Goal: Find specific page/section: Find specific page/section

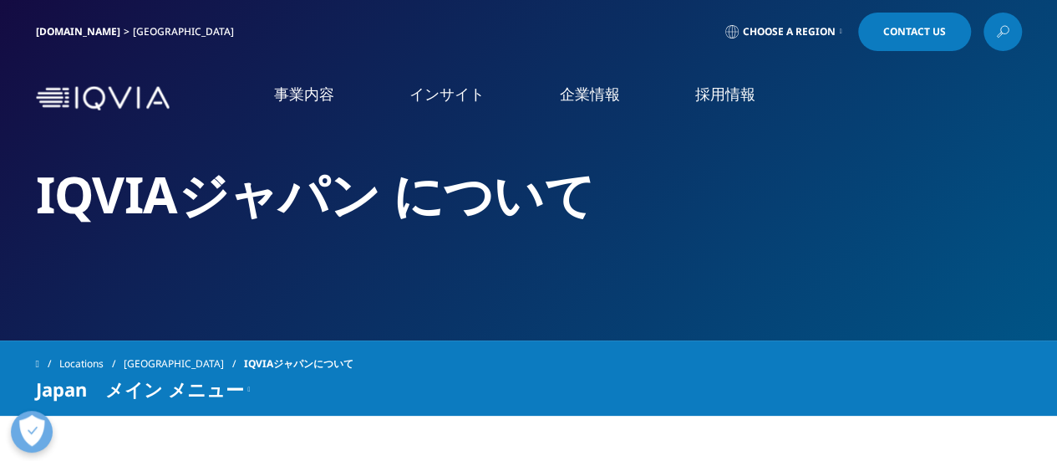
scroll to position [84, 0]
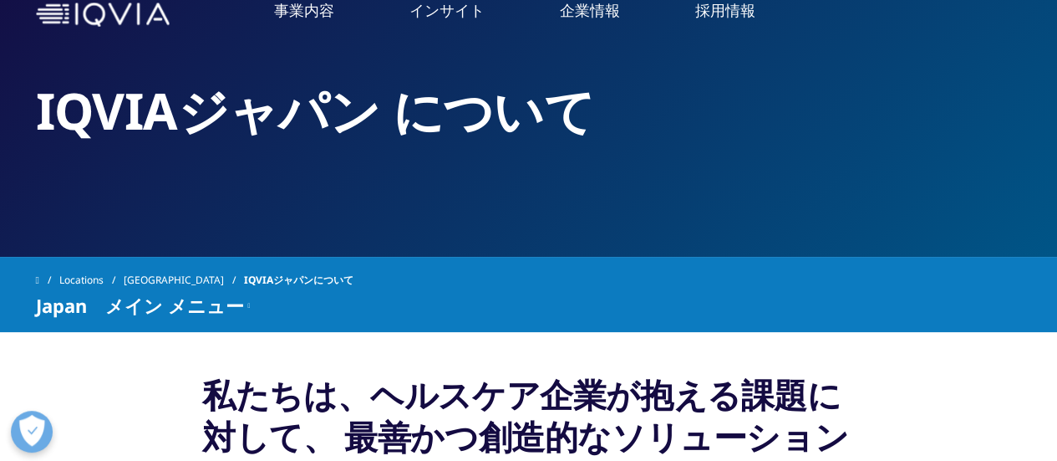
click at [809, 232] on link "医薬品安全性情報管理とファーマコビジランス（PV)" at bounding box center [879, 231] width 340 height 19
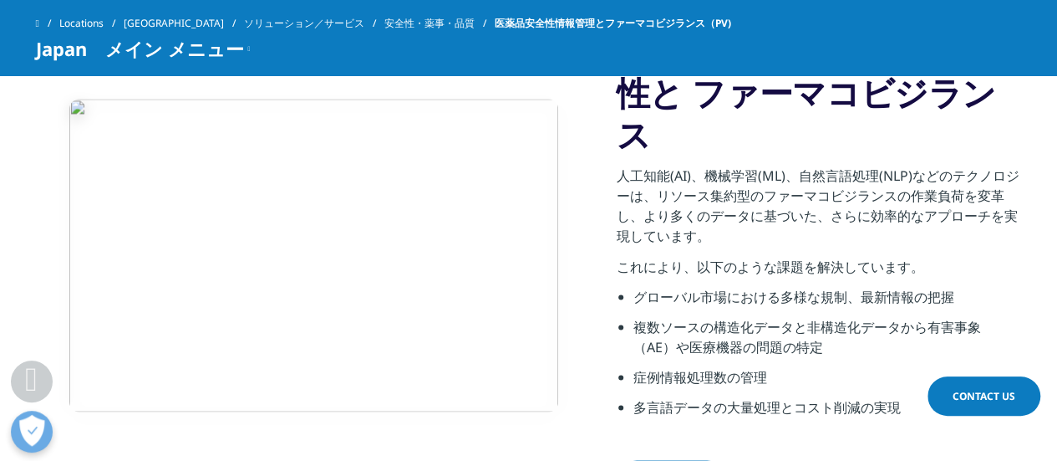
scroll to position [1337, 0]
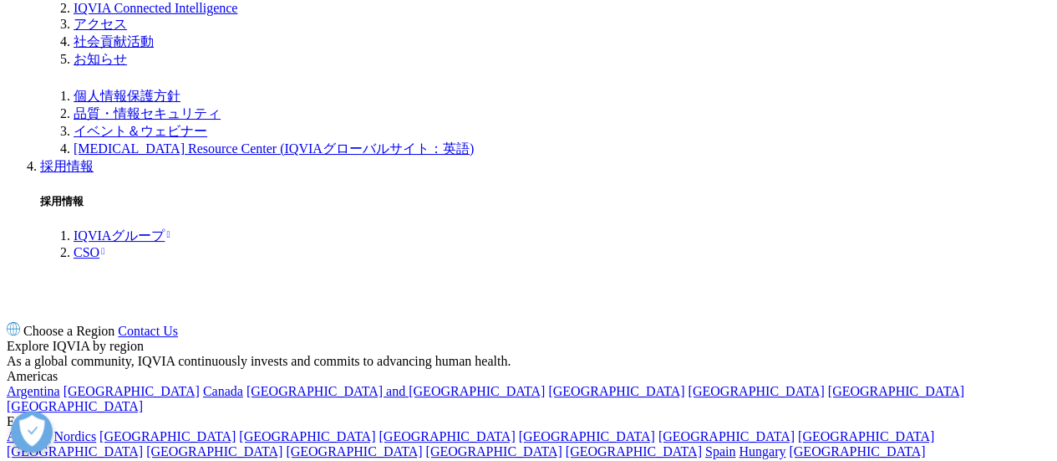
scroll to position [1923, 0]
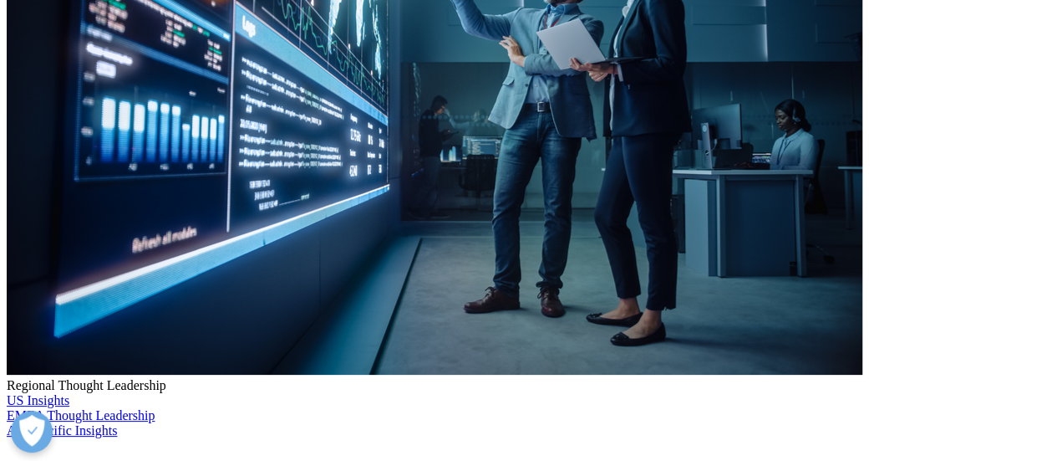
scroll to position [418, 0]
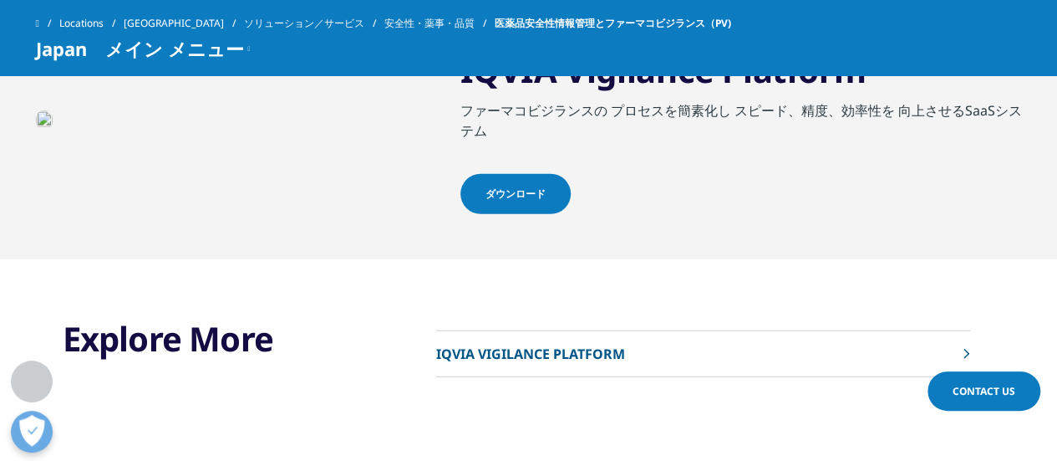
scroll to position [2173, 0]
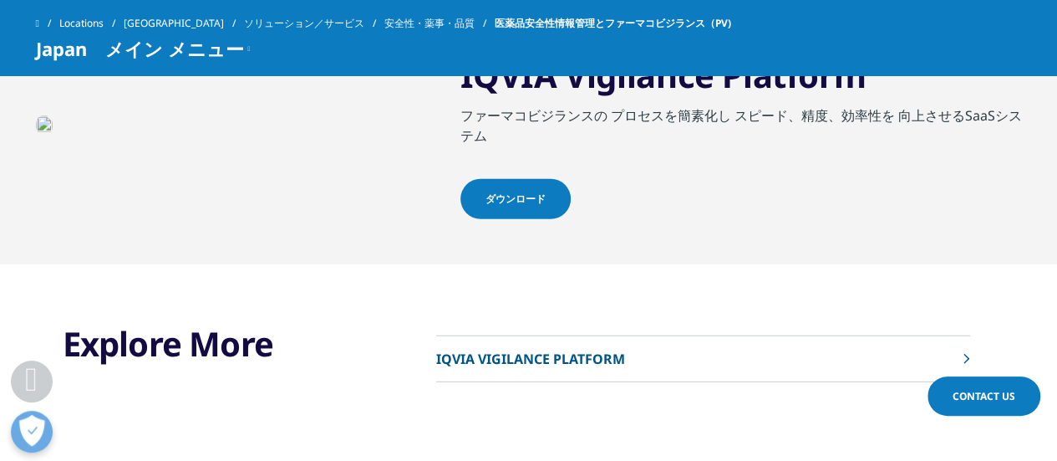
click at [553, 349] on p "IQVIA VIGILANCE PLATFORM" at bounding box center [530, 359] width 189 height 20
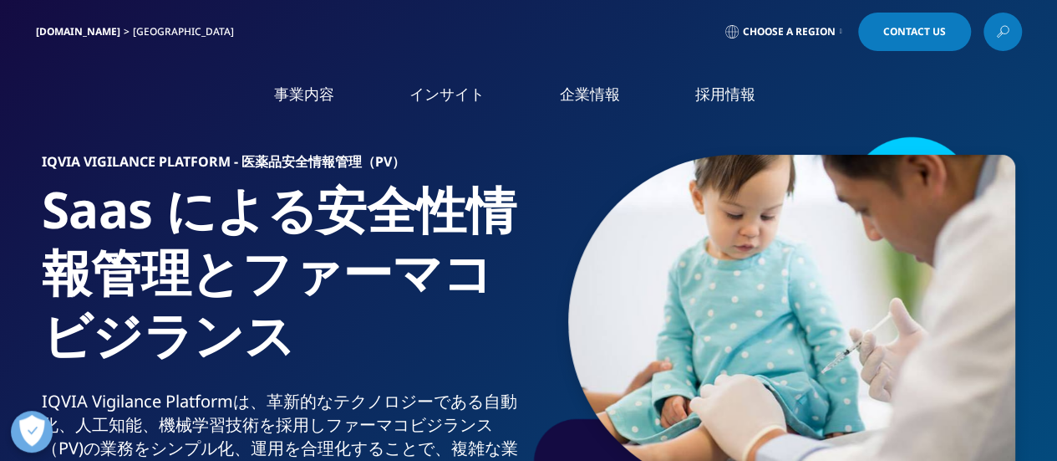
click at [110, 99] on img at bounding box center [103, 99] width 134 height 0
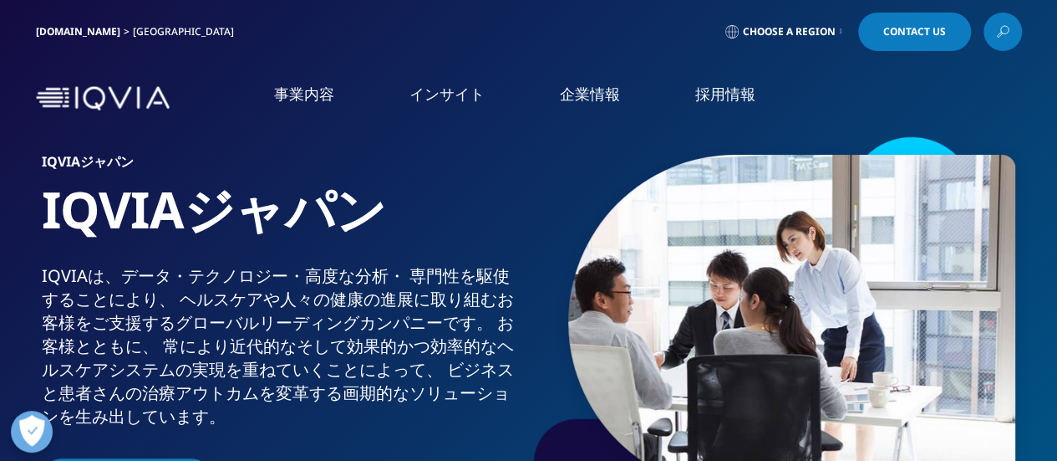
click at [48, 213] on link "概要" at bounding box center [197, 210] width 344 height 19
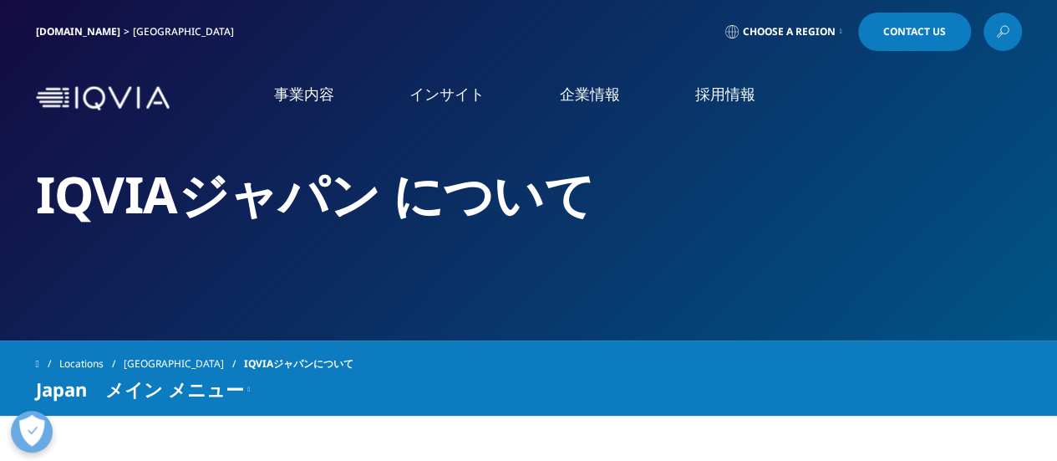
click at [1004, 29] on icon at bounding box center [1002, 32] width 13 height 22
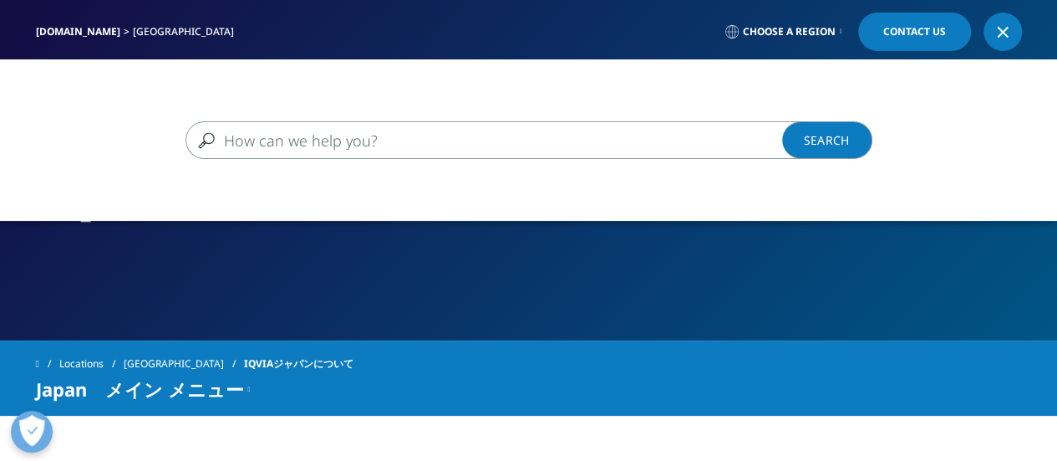
click at [377, 156] on input "検索する" at bounding box center [505, 140] width 639 height 38
type input "責任者"
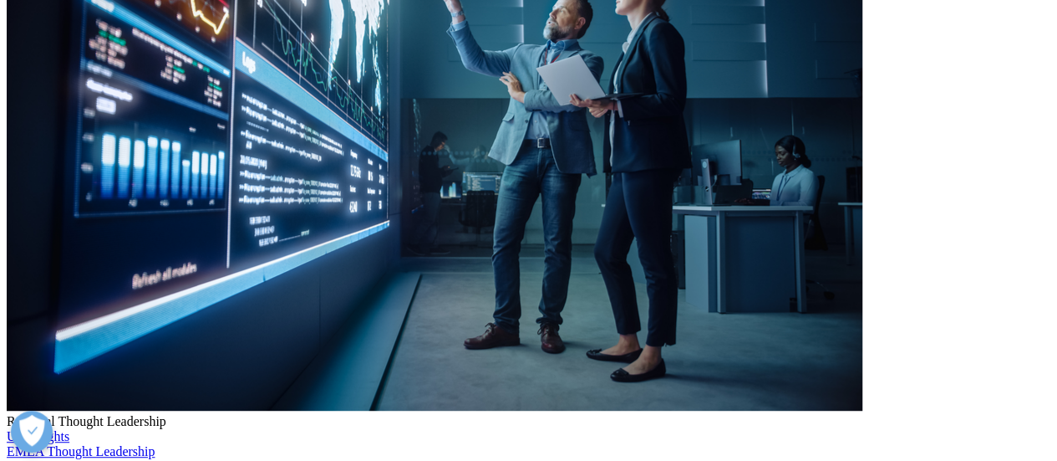
scroll to position [318, 0]
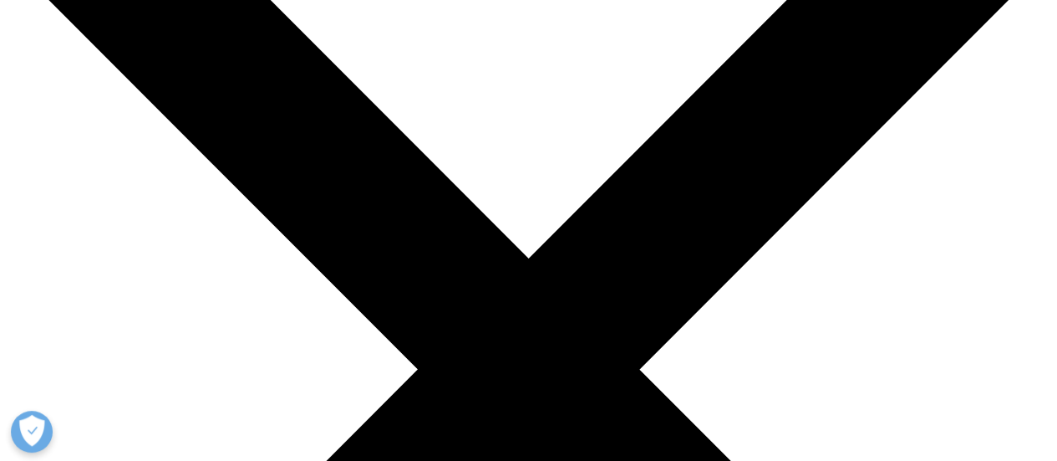
scroll to position [150, 0]
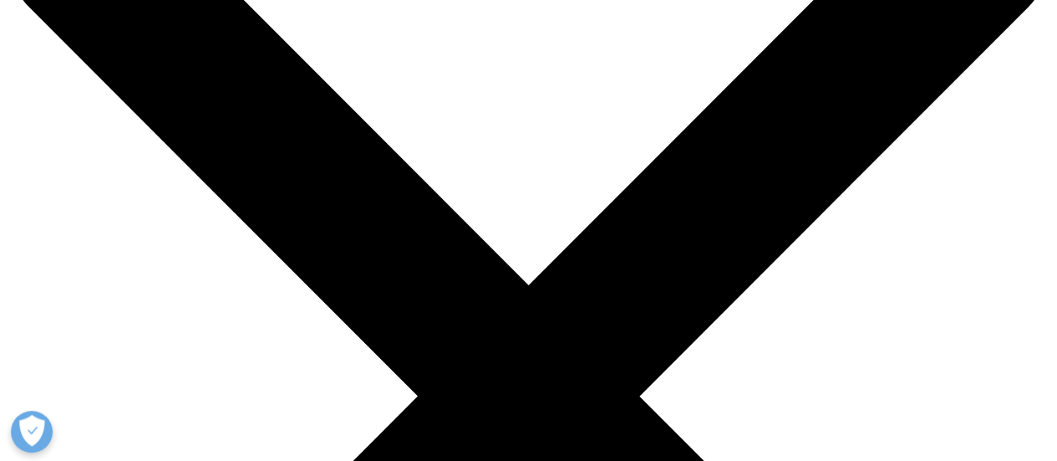
type input "安全実施責任者"
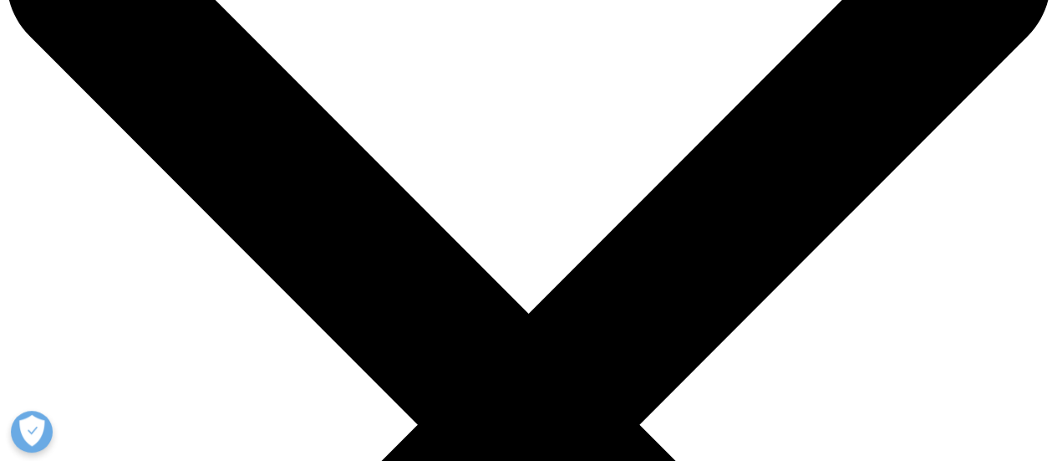
scroll to position [67, 0]
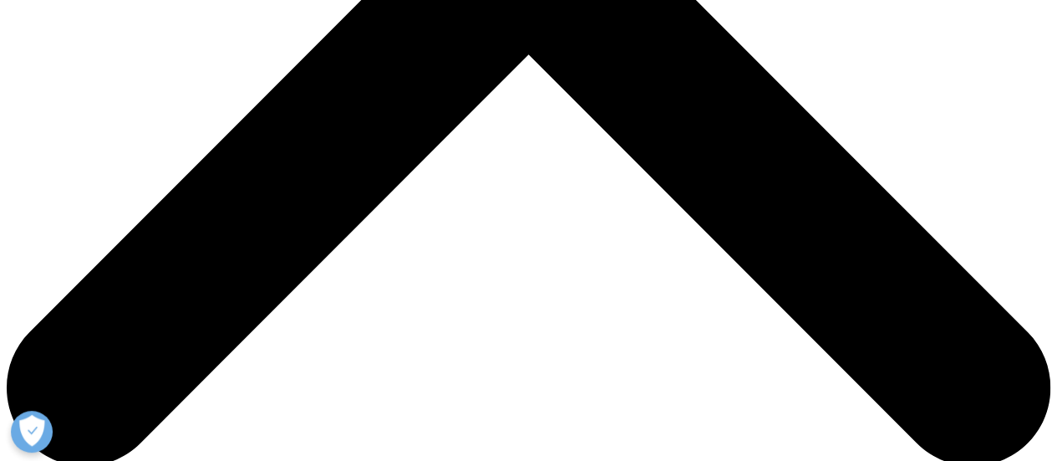
scroll to position [318, 0]
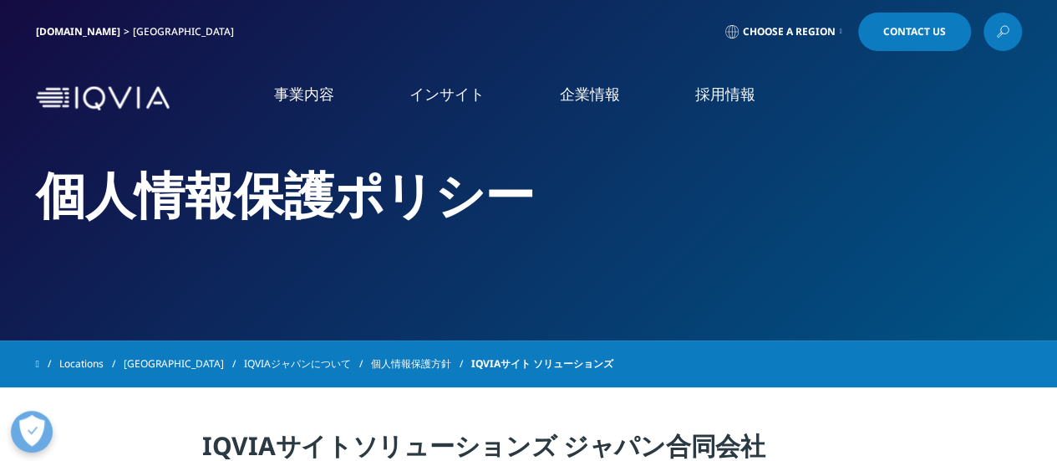
click at [1001, 30] on icon at bounding box center [1002, 32] width 13 height 22
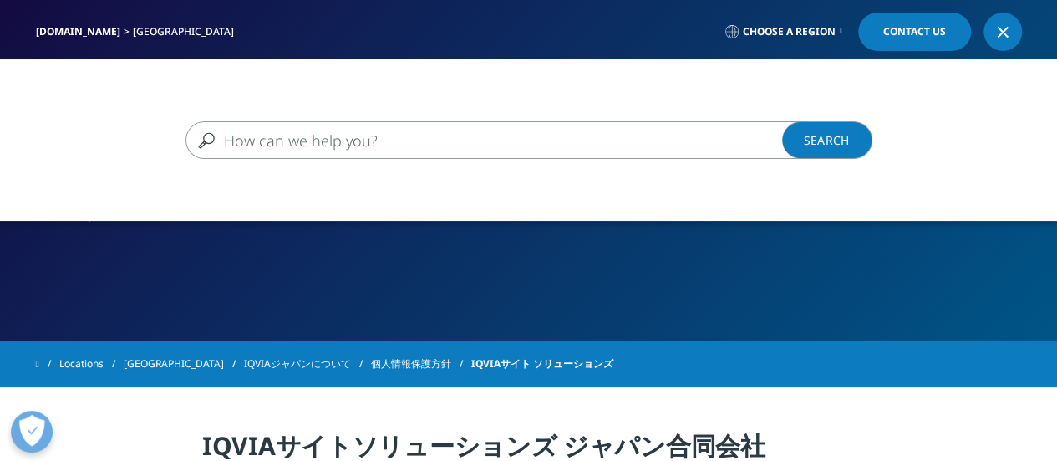
click at [481, 145] on input "検索する" at bounding box center [505, 140] width 639 height 38
type input "受託安全実施責任者"
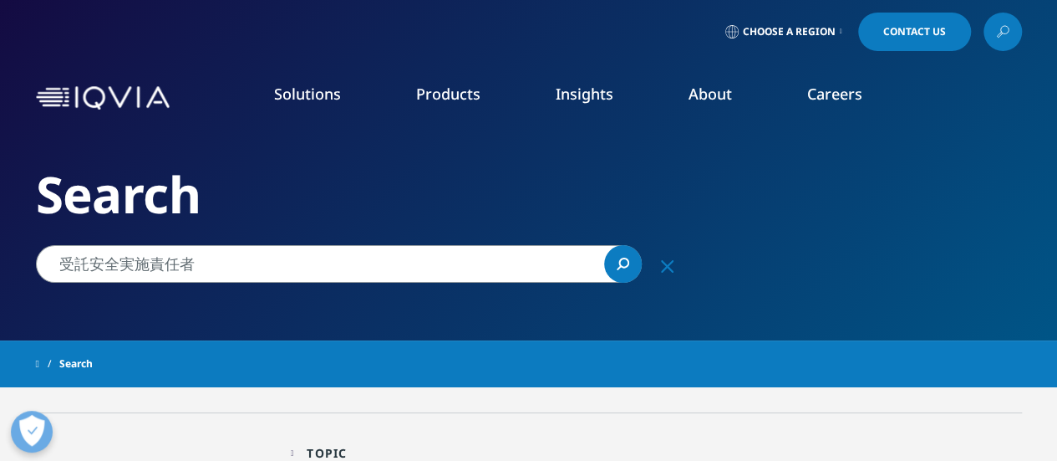
drag, startPoint x: 306, startPoint y: 270, endPoint x: 13, endPoint y: 253, distance: 293.9
